Goal: Information Seeking & Learning: Learn about a topic

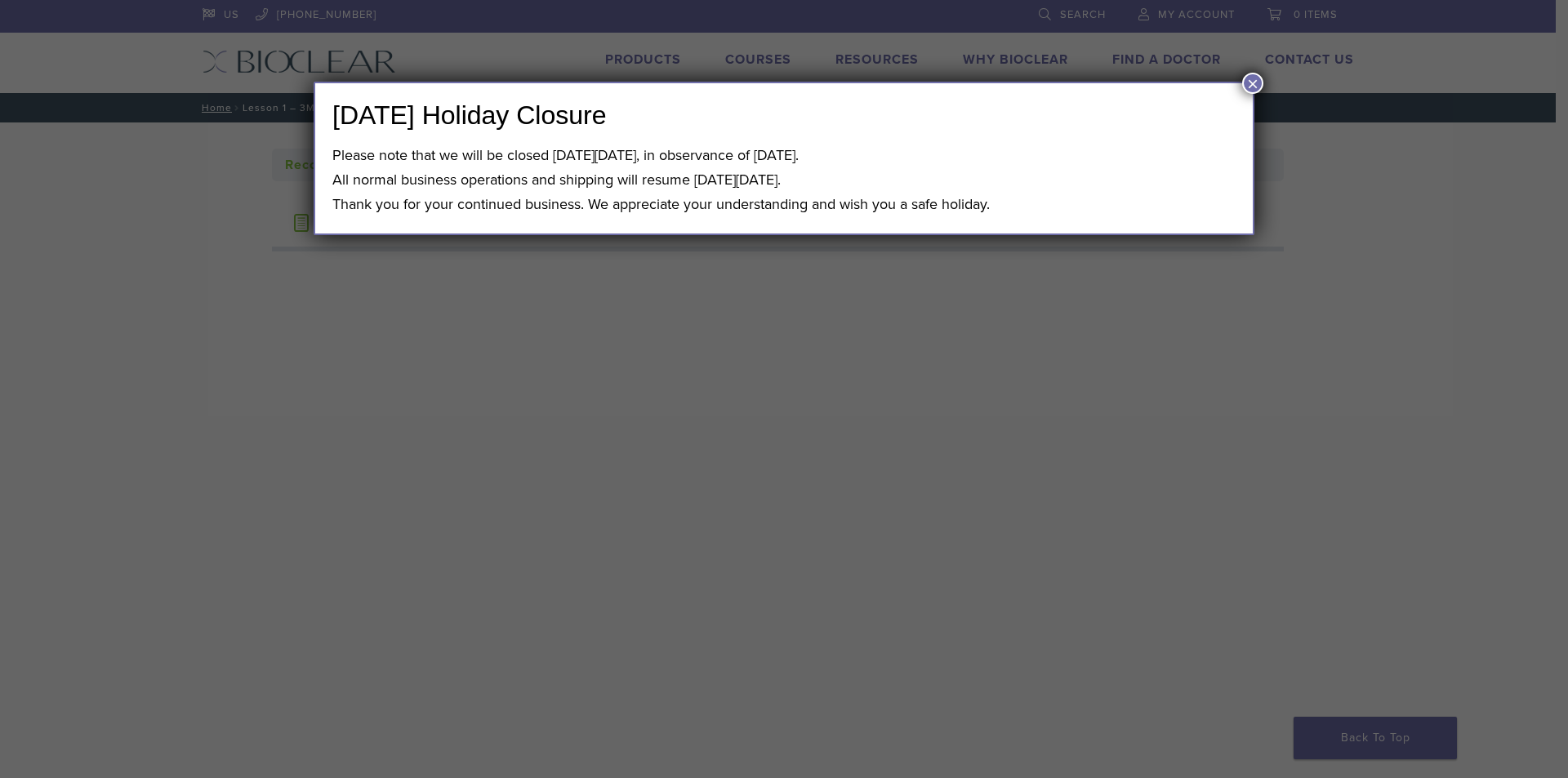
click at [251, 402] on div "[DATE] Holiday Closure Please note that we will be closed [DATE][DATE], in obse…" at bounding box center [784, 389] width 1568 height 778
click at [1255, 89] on button "×" at bounding box center [1252, 83] width 21 height 21
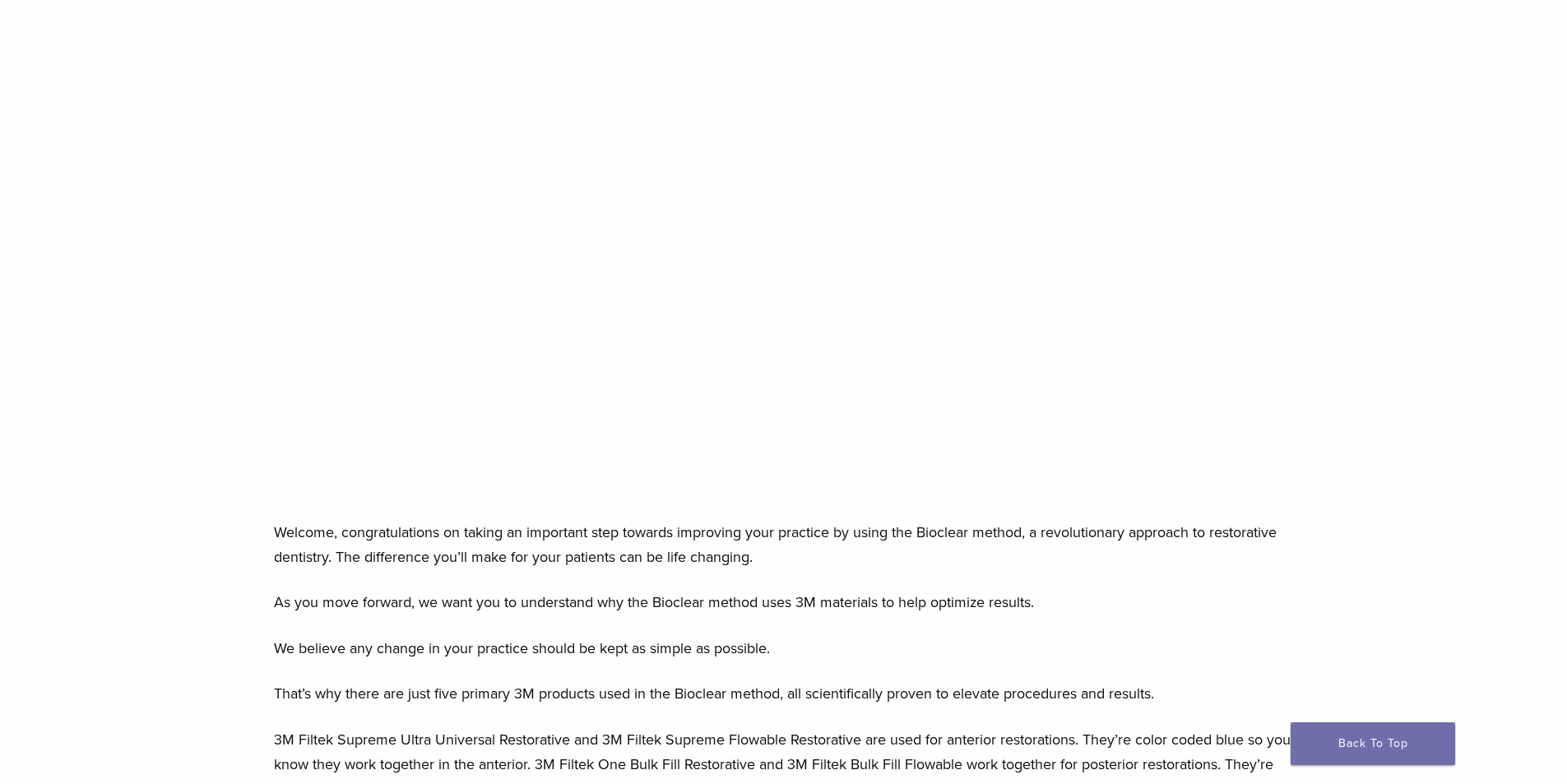
scroll to position [658, 0]
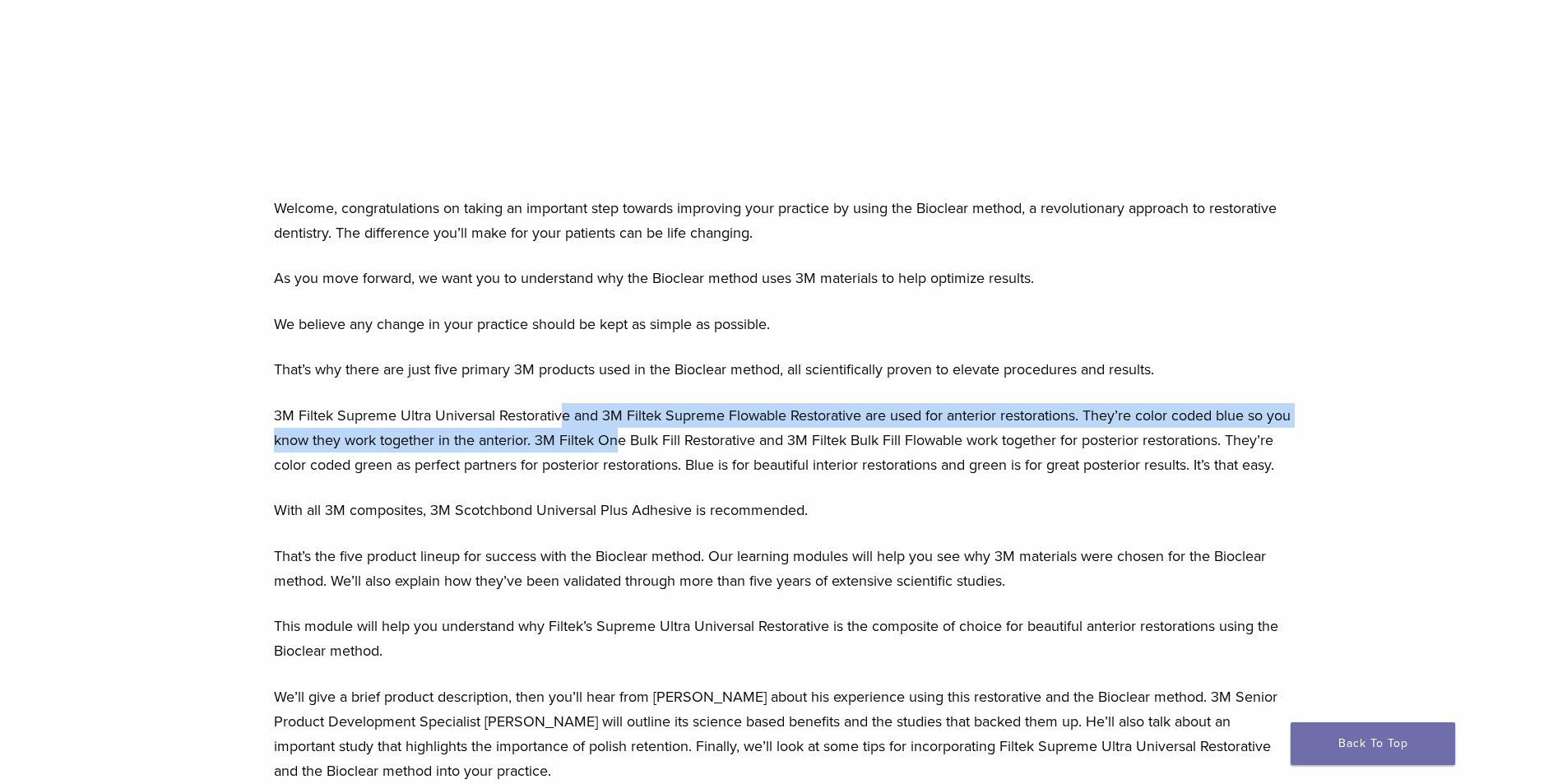
drag, startPoint x: 574, startPoint y: 412, endPoint x: 642, endPoint y: 431, distance: 70.6
click at [642, 431] on p "3M Filtek Supreme Ultra Universal Restorative and 3M Filtek Supreme Flowable Re…" at bounding box center [784, 439] width 1021 height 74
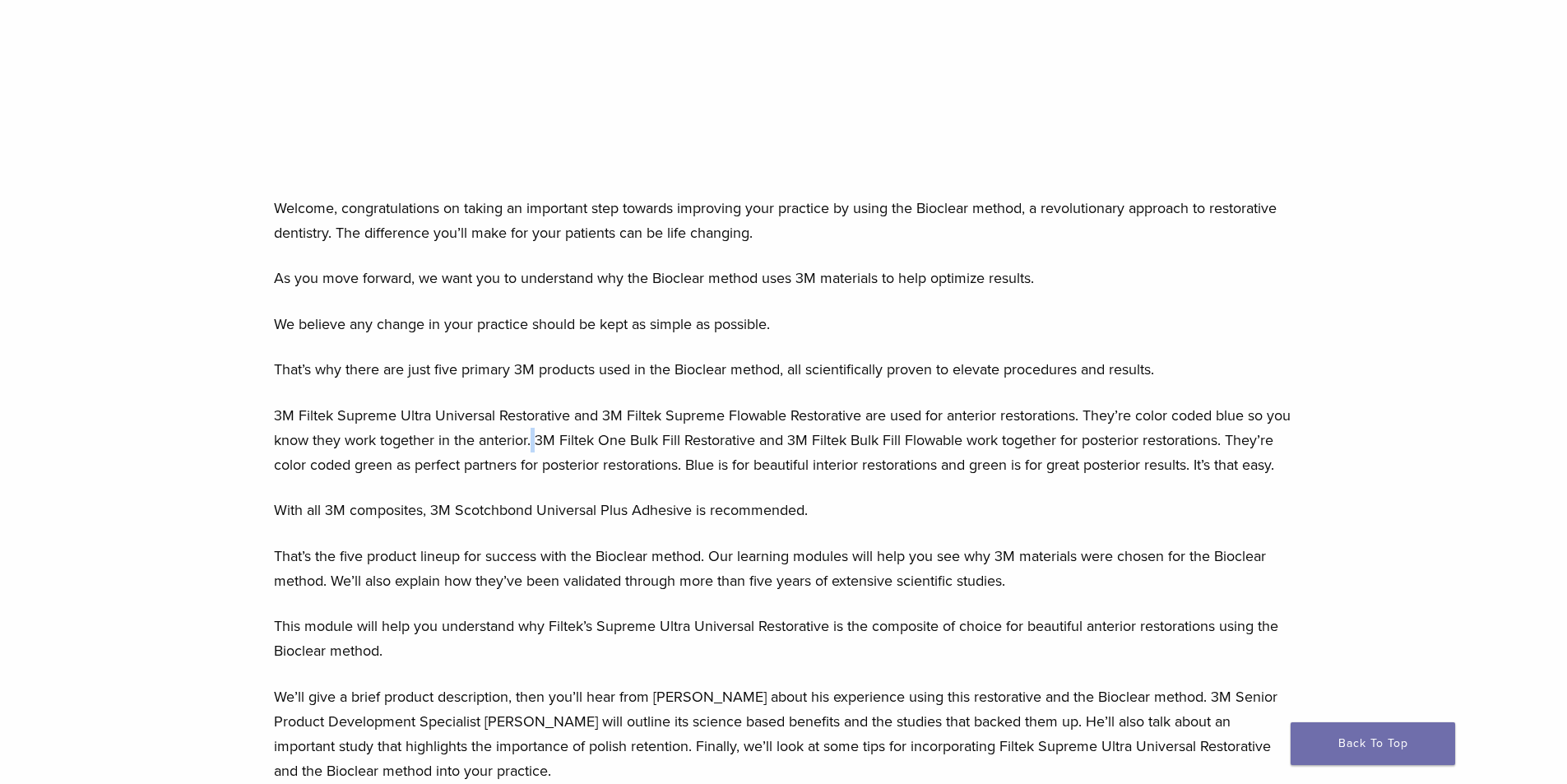
click at [560, 438] on p "3M Filtek Supreme Ultra Universal Restorative and 3M Filtek Supreme Flowable Re…" at bounding box center [784, 439] width 1021 height 74
click at [483, 427] on p "3M Filtek Supreme Ultra Universal Restorative and 3M Filtek Supreme Flowable Re…" at bounding box center [784, 439] width 1021 height 74
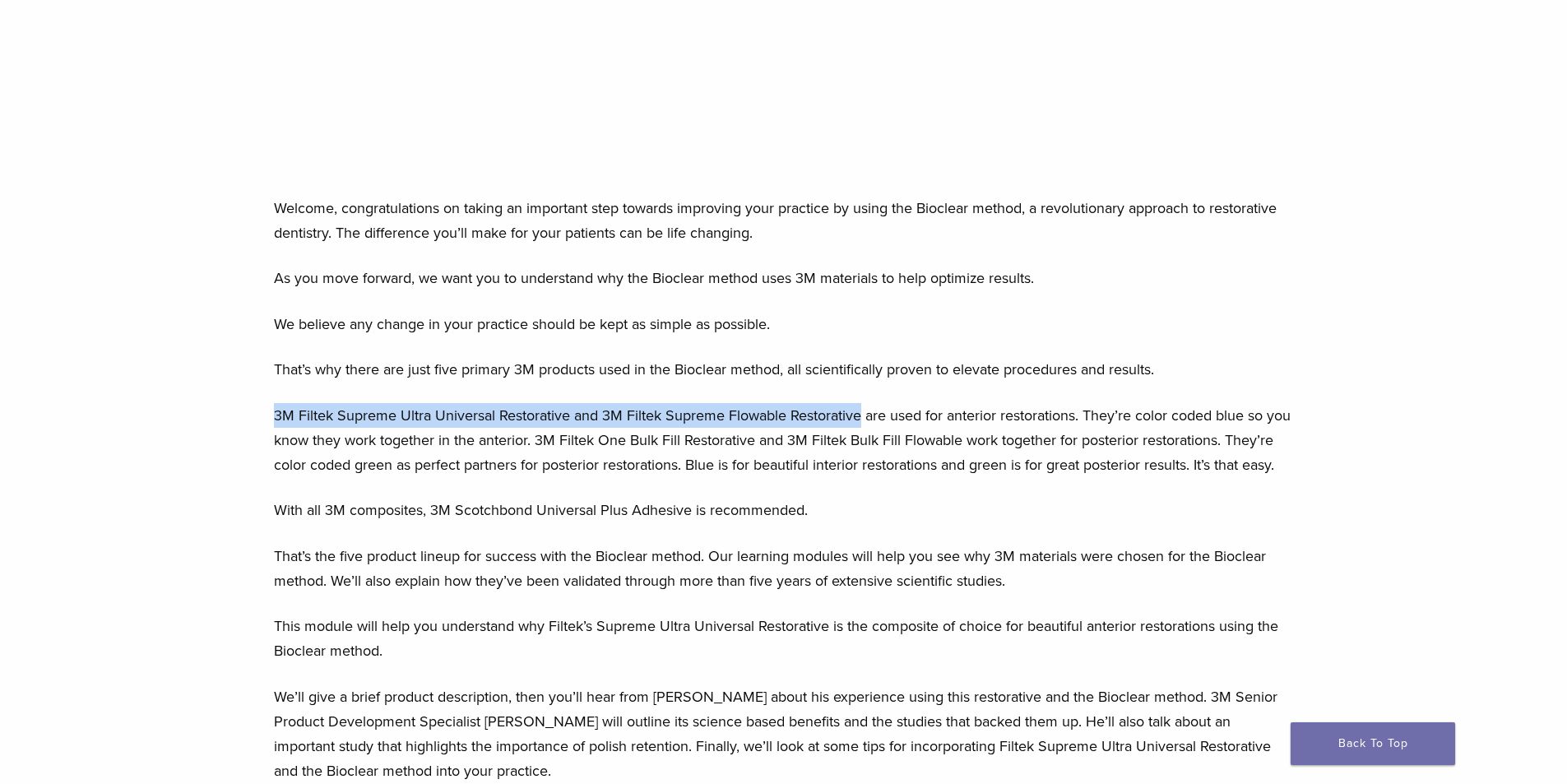
drag, startPoint x: 258, startPoint y: 411, endPoint x: 862, endPoint y: 415, distance: 604.0
click at [840, 413] on p "3M Filtek Supreme Ultra Universal Restorative and 3M Filtek Supreme Flowable Re…" at bounding box center [784, 439] width 1021 height 74
drag, startPoint x: 277, startPoint y: 411, endPoint x: 570, endPoint y: 406, distance: 293.0
click at [570, 406] on p "3M Filtek Supreme Ultra Universal Restorative and 3M Filtek Supreme Flowable Re…" at bounding box center [784, 439] width 1021 height 74
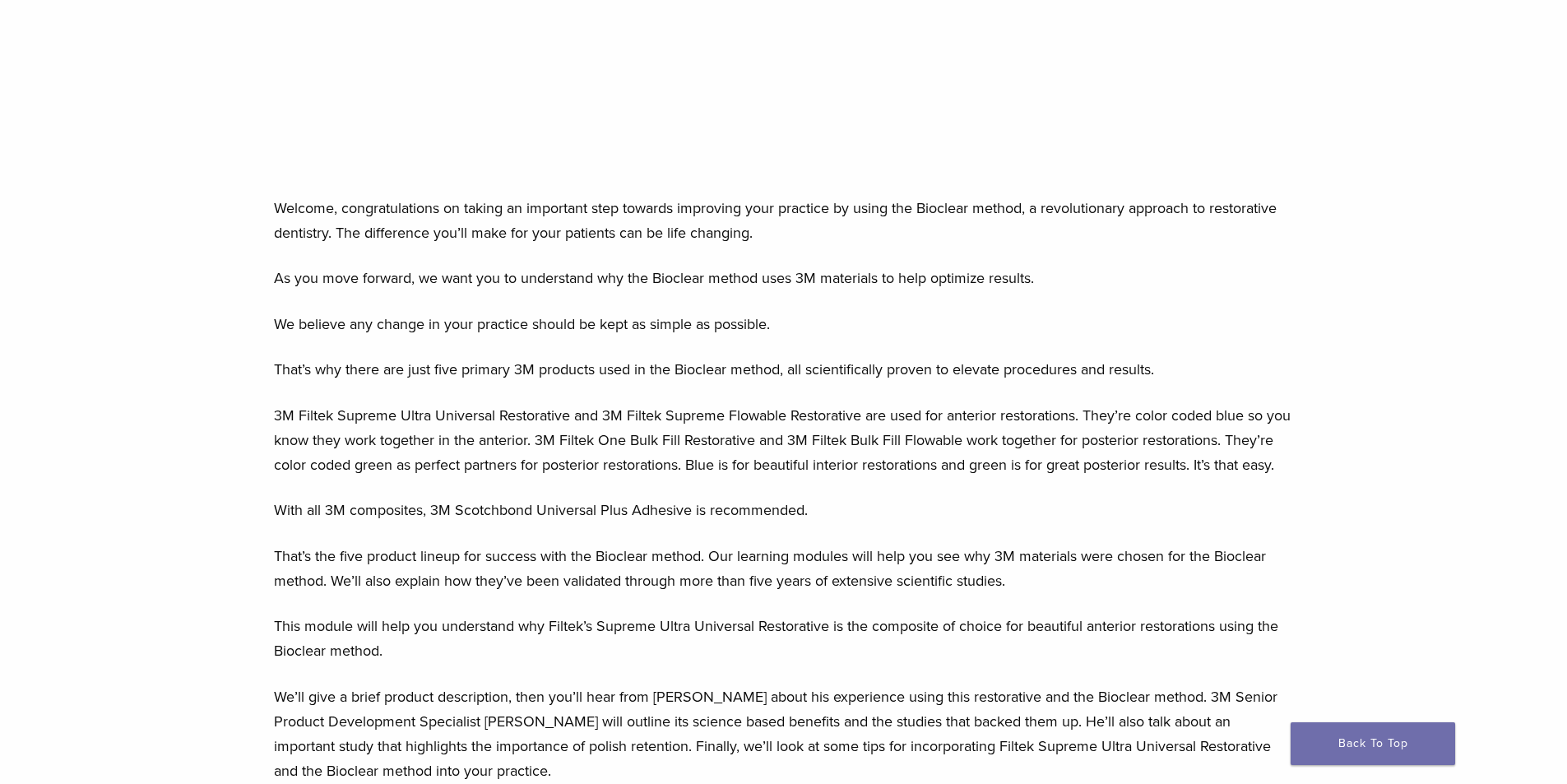
click at [549, 477] on p "3M Filtek Supreme Ultra Universal Restorative and 3M Filtek Supreme Flowable Re…" at bounding box center [784, 439] width 1021 height 74
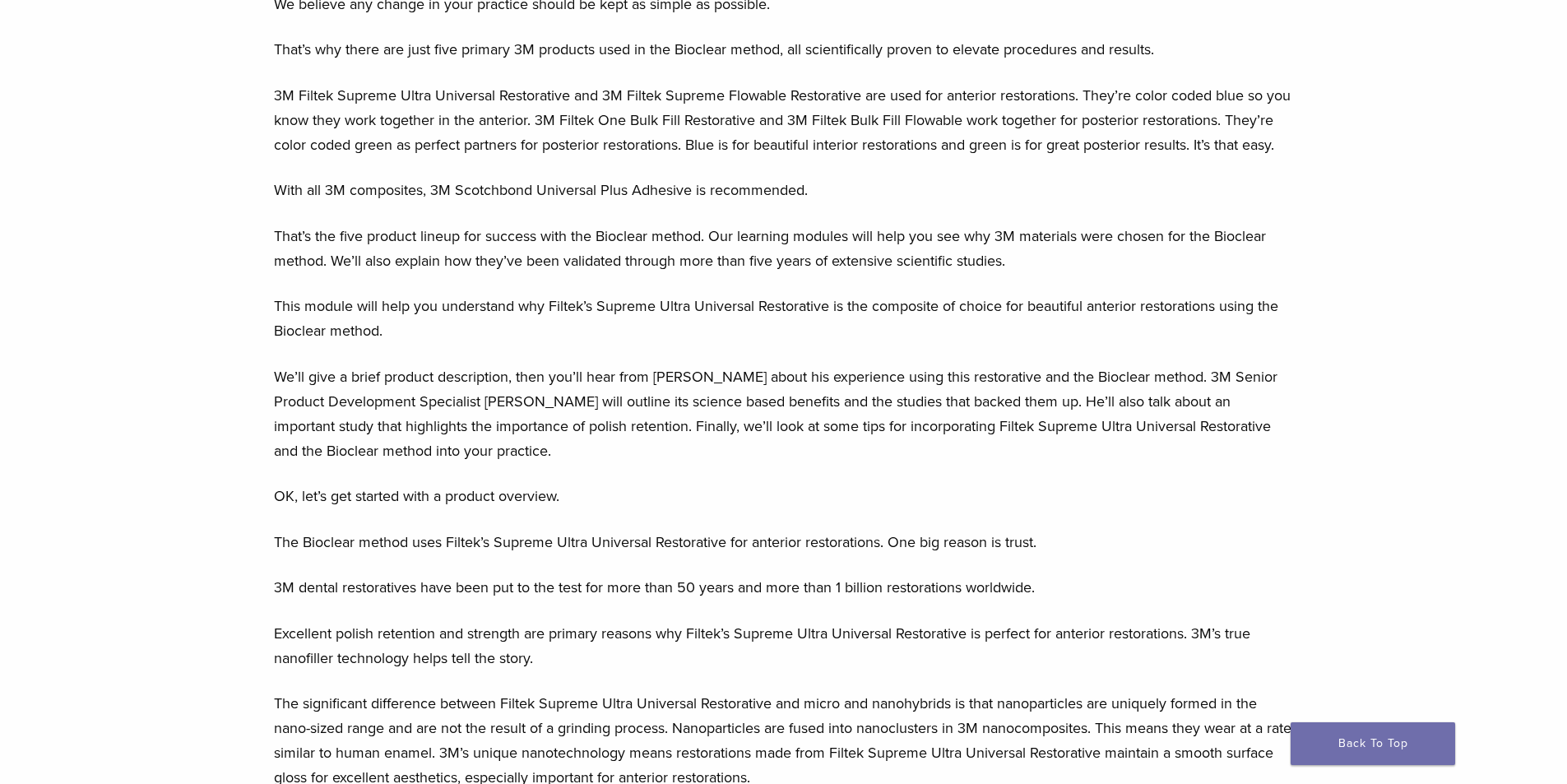
scroll to position [986, 0]
